Goal: Task Accomplishment & Management: Complete application form

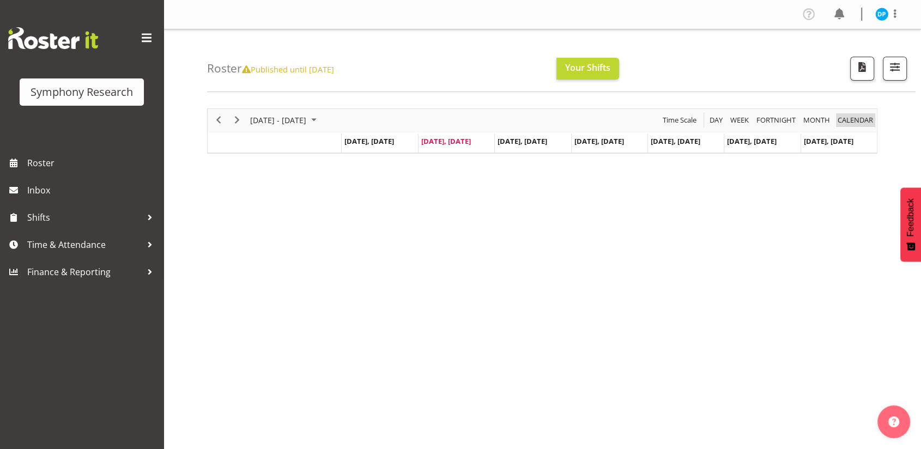
click at [859, 113] on span "calendar" at bounding box center [855, 120] width 38 height 14
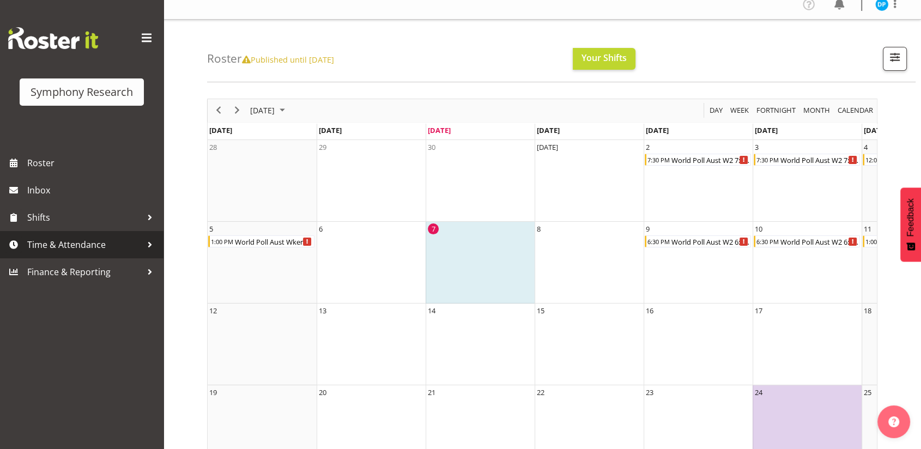
click at [67, 242] on span "Time & Attendance" at bounding box center [84, 244] width 114 height 16
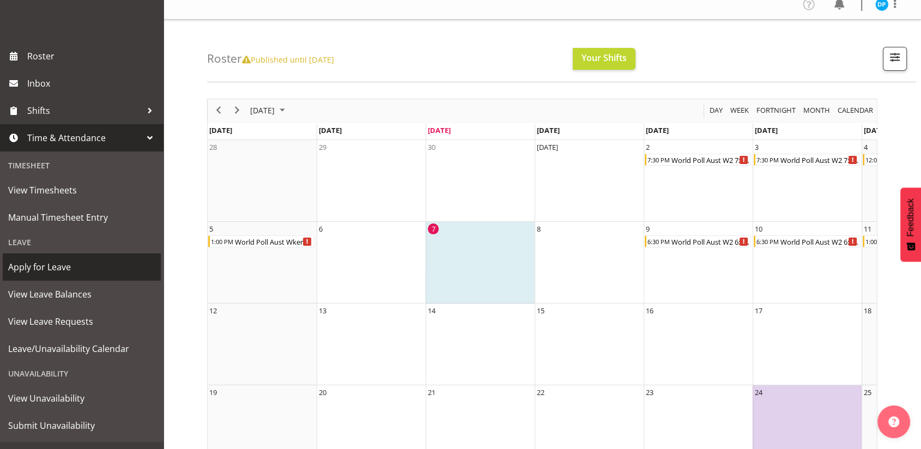
scroll to position [126, 0]
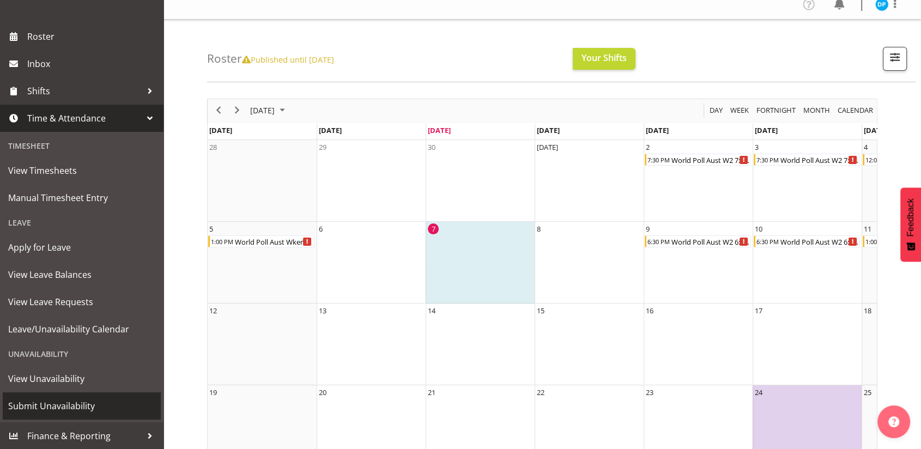
click at [45, 411] on span "Submit Unavailability" at bounding box center [81, 406] width 147 height 16
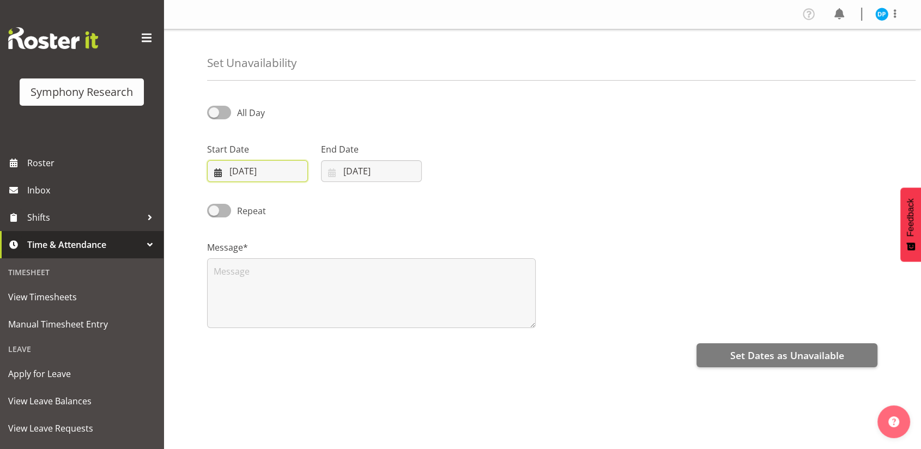
click at [219, 169] on input "07/10/2025" at bounding box center [257, 171] width 101 height 22
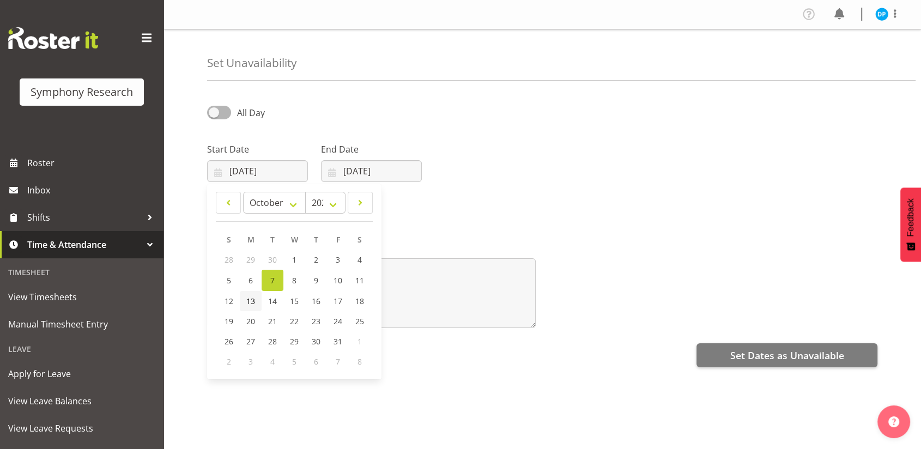
click at [253, 305] on span "13" at bounding box center [250, 301] width 9 height 10
type input "13/10/2025"
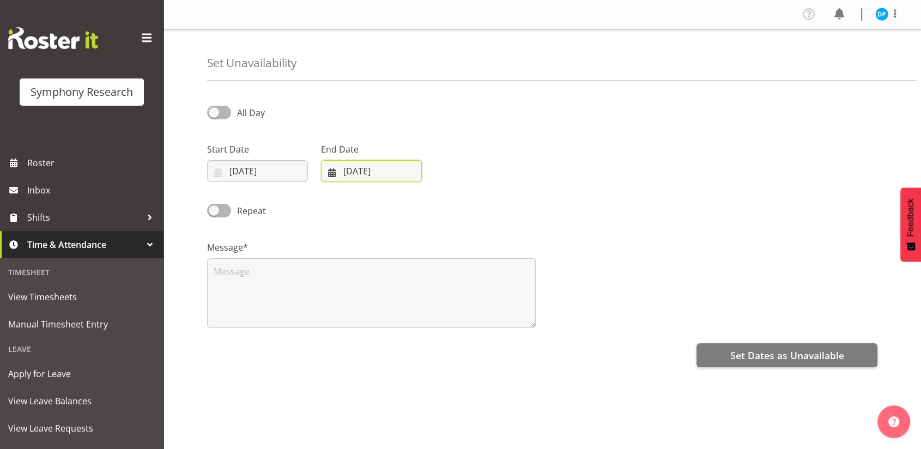
click at [361, 169] on input "07/10/2025" at bounding box center [371, 171] width 101 height 22
click at [430, 302] on span "16" at bounding box center [429, 301] width 9 height 10
type input "16/10/2025"
click at [225, 106] on span at bounding box center [219, 113] width 24 height 14
click at [214, 109] on input "All Day" at bounding box center [210, 112] width 7 height 7
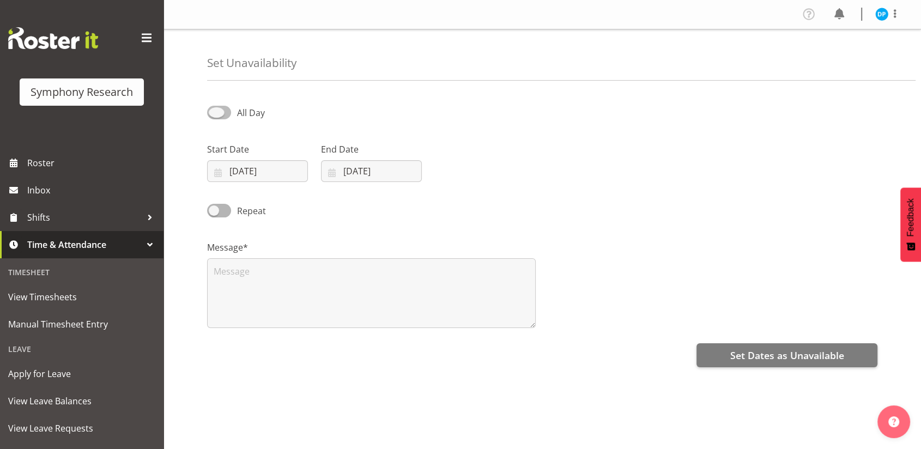
checkbox input "true"
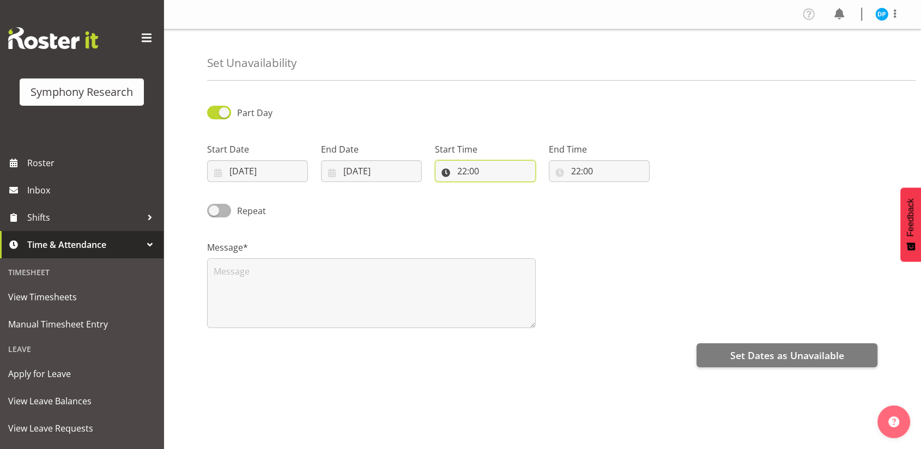
click at [465, 171] on input "22:00" at bounding box center [485, 171] width 101 height 22
click at [501, 202] on select "00 01 02 03 04 05 06 07 08 09 10 11 12 13 14 15 16 17 18 19 20 21 22 23" at bounding box center [509, 199] width 25 height 22
select select "9"
click at [497, 188] on select "00 01 02 03 04 05 06 07 08 09 10 11 12 13 14 15 16 17 18 19 20 21 22 23" at bounding box center [509, 199] width 25 height 22
type input "09:00"
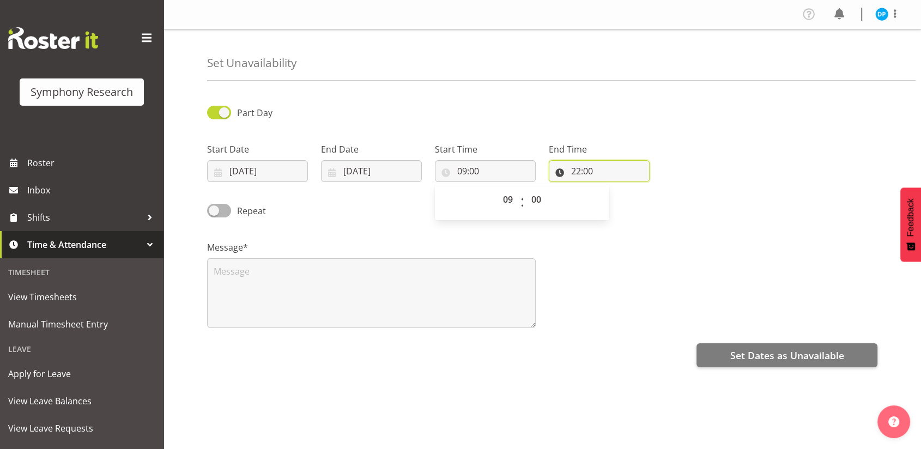
click at [577, 171] on input "22:00" at bounding box center [599, 171] width 101 height 22
click at [622, 202] on select "00 01 02 03 04 05 06 07 08 09 10 11 12 13 14 15 16 17 18 19 20 21 22 23" at bounding box center [623, 199] width 25 height 22
select select "16"
click at [611, 188] on select "00 01 02 03 04 05 06 07 08 09 10 11 12 13 14 15 16 17 18 19 20 21 22 23" at bounding box center [623, 199] width 25 height 22
type input "16:00"
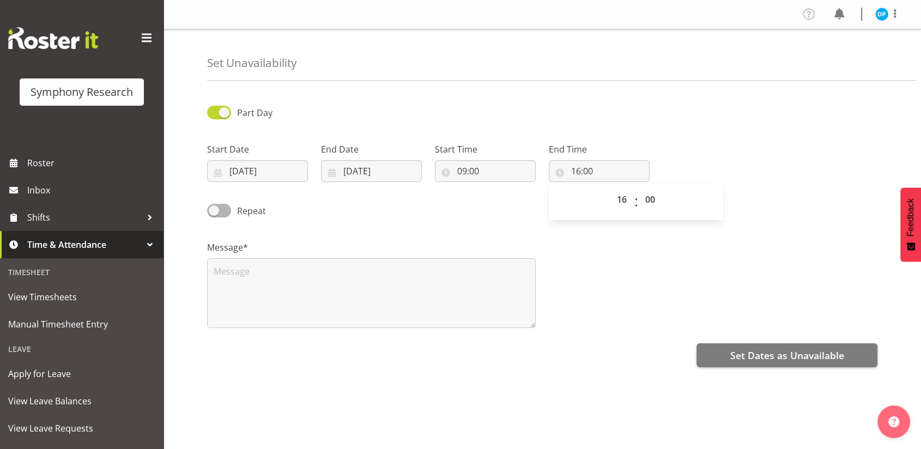
click at [349, 219] on div "Repeat" at bounding box center [285, 206] width 171 height 37
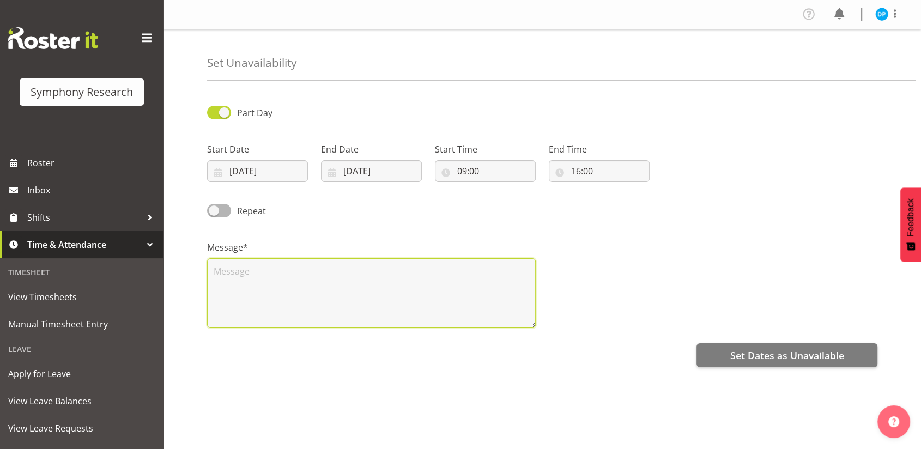
click at [247, 268] on textarea at bounding box center [371, 293] width 329 height 70
type textarea "unavailable"
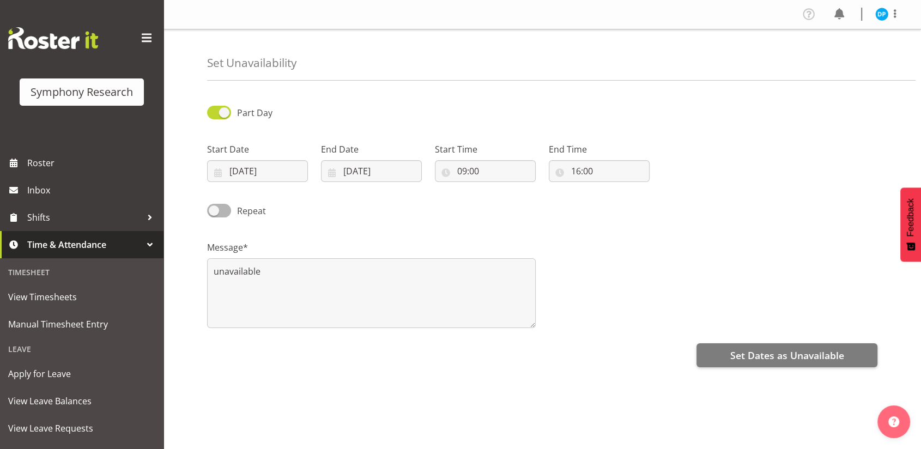
click at [648, 234] on div "Message* unavailable" at bounding box center [541, 280] width 683 height 109
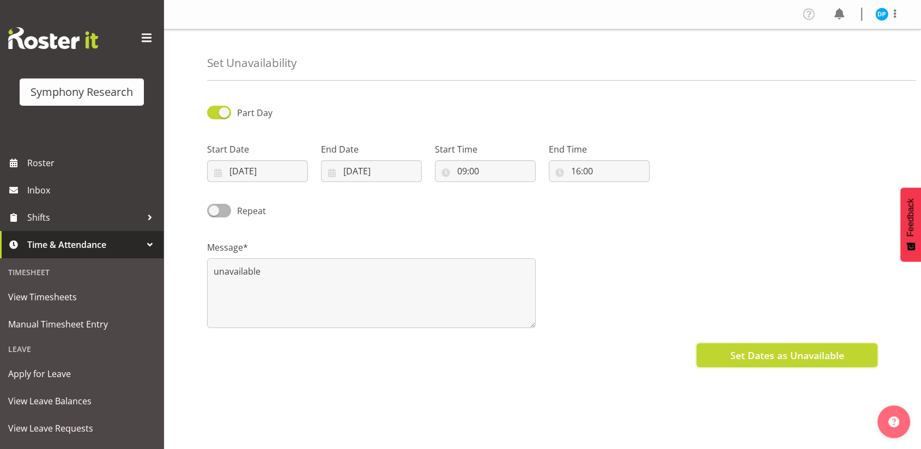
click at [774, 353] on span "Set Dates as Unavailable" at bounding box center [786, 355] width 114 height 14
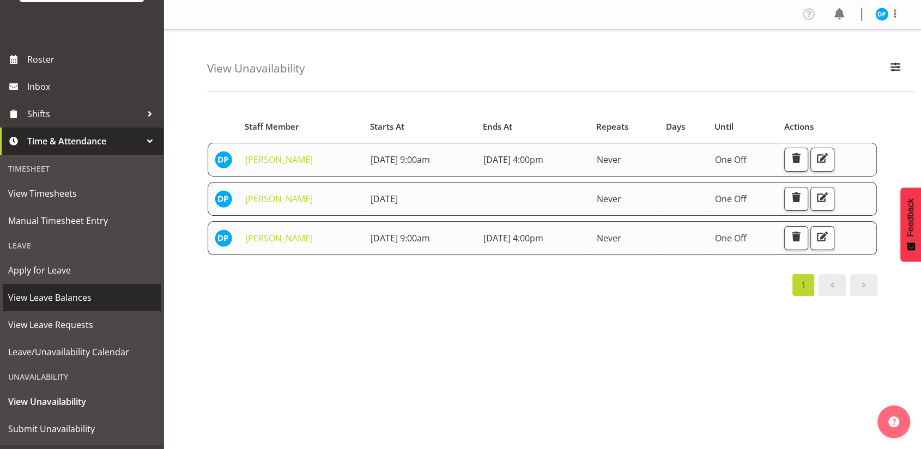
scroll to position [117, 0]
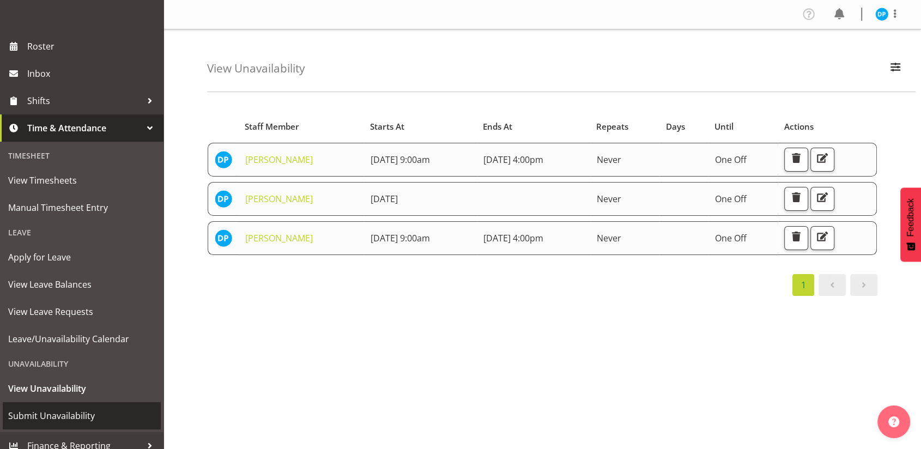
click at [48, 416] on span "Submit Unavailability" at bounding box center [81, 416] width 147 height 16
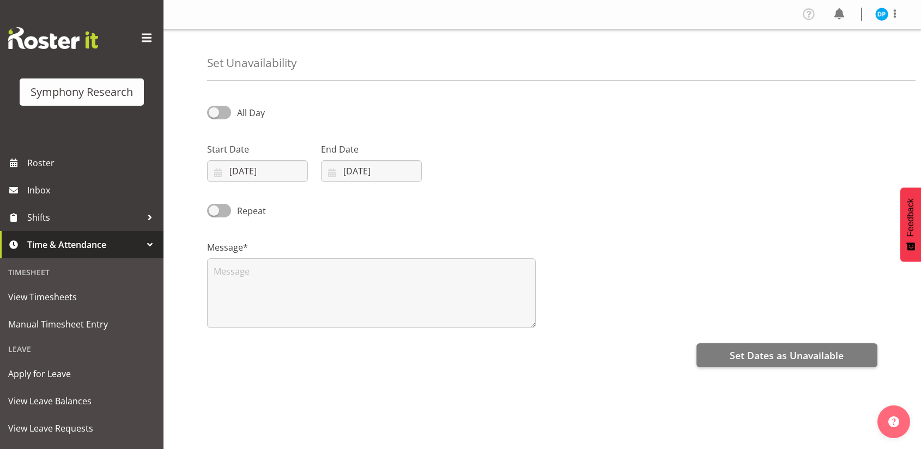
select select "9"
select select "2025"
click at [266, 169] on input "07/10/2025" at bounding box center [257, 171] width 101 height 22
click at [232, 320] on span "19" at bounding box center [228, 321] width 9 height 10
type input "19/10/2025"
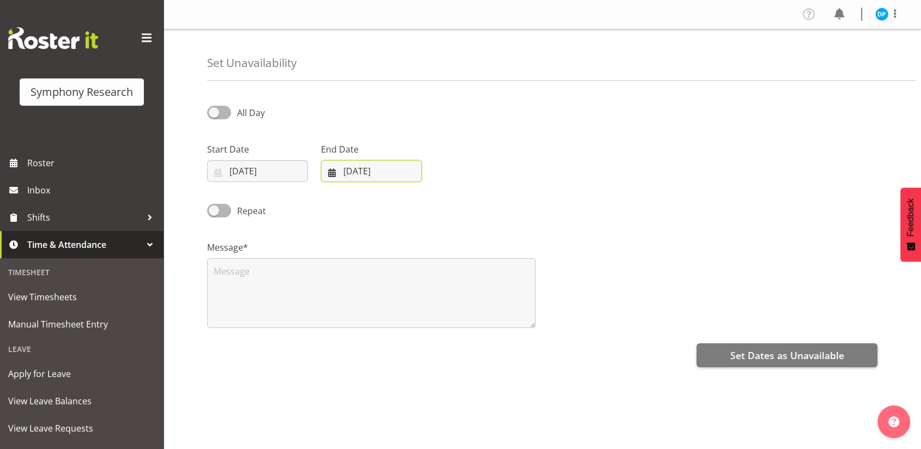
click at [346, 173] on input "07/10/2025" at bounding box center [371, 171] width 101 height 22
click at [344, 324] on span "19" at bounding box center [342, 321] width 9 height 10
type input "19/10/2025"
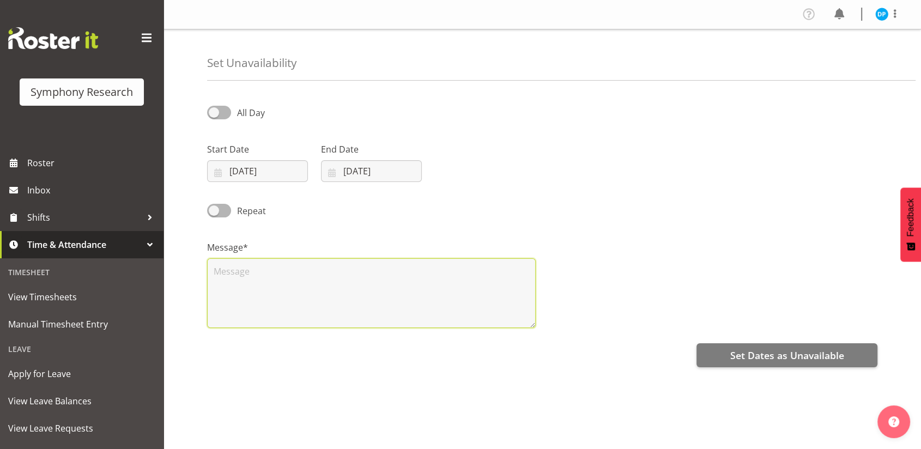
click at [248, 269] on textarea at bounding box center [371, 293] width 329 height 70
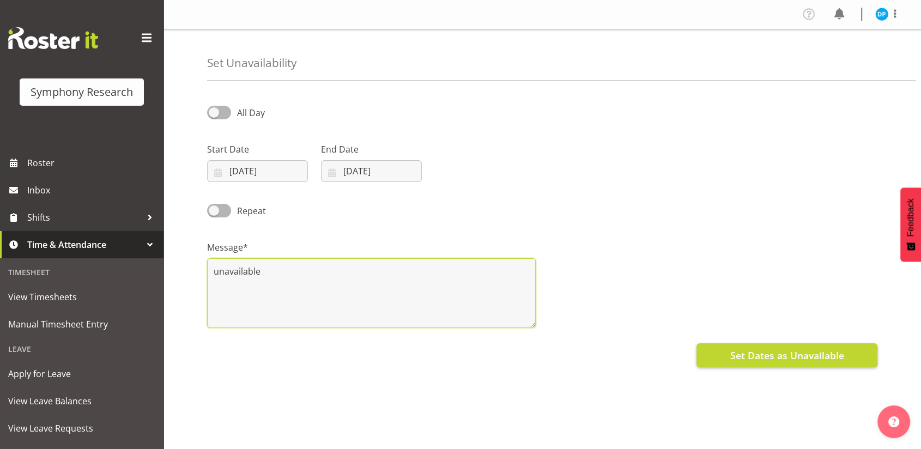
type textarea "unavailable"
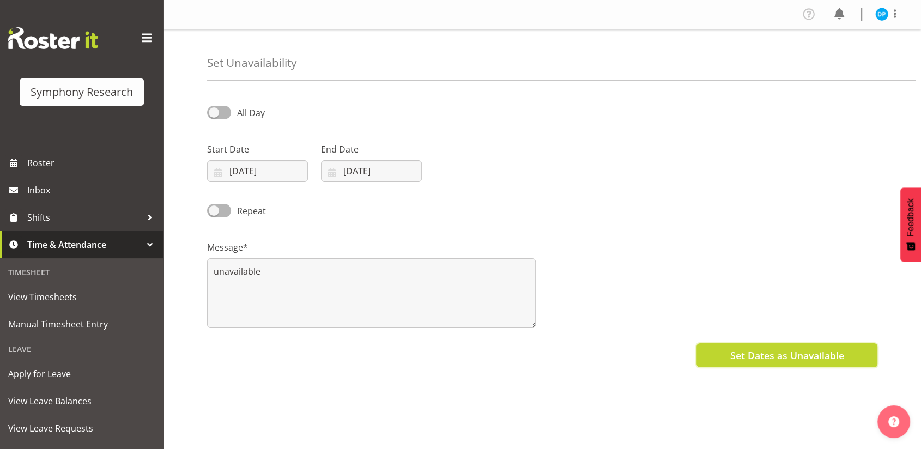
click at [770, 363] on button "Set Dates as Unavailable" at bounding box center [786, 355] width 181 height 24
